Goal: Navigation & Orientation: Find specific page/section

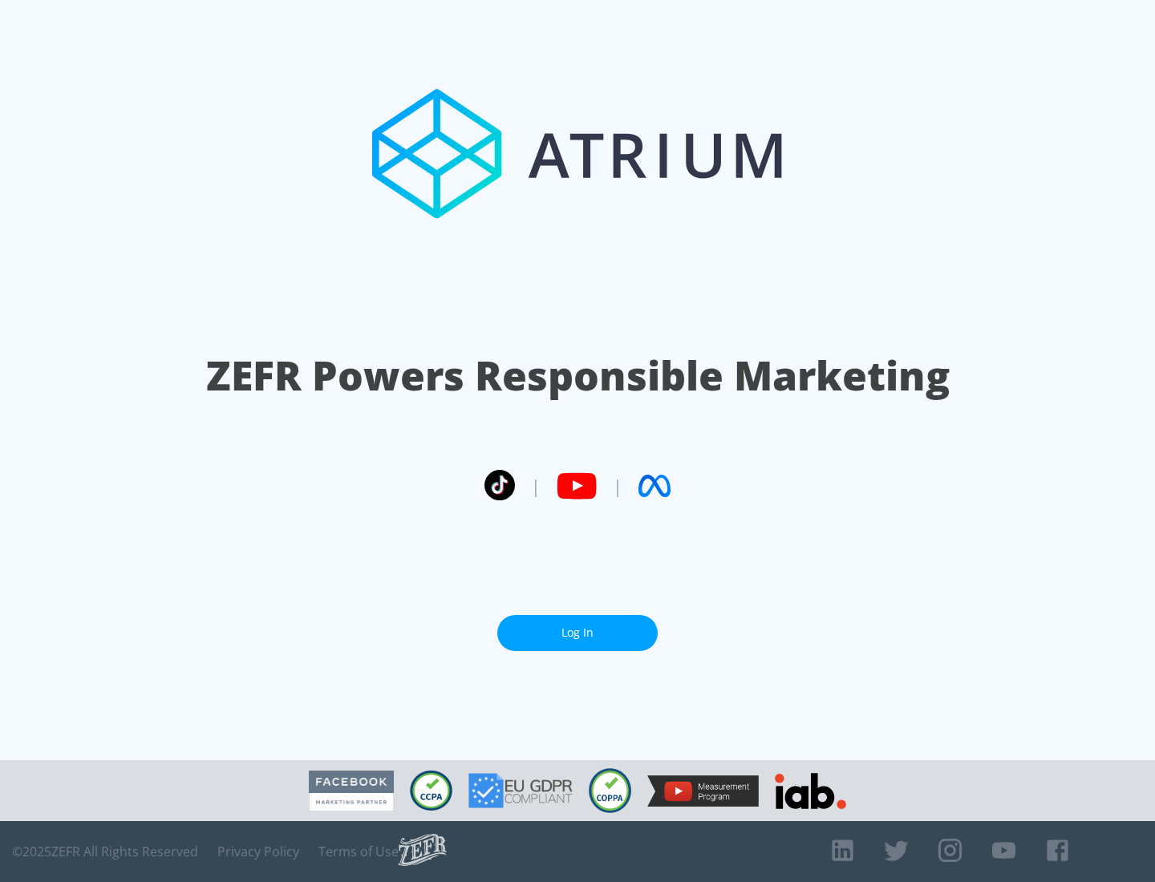
click at [578, 633] on link "Log In" at bounding box center [577, 633] width 160 height 36
